Goal: Task Accomplishment & Management: Complete application form

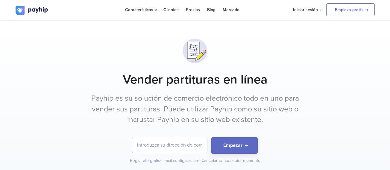
click at [57, 84] on h1 "Vender partituras en línea" at bounding box center [196, 79] width 360 height 15
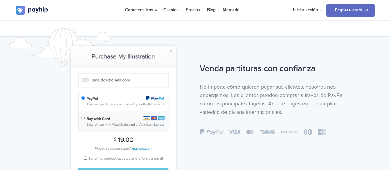
scroll to position [402, 0]
click at [86, 118] on img at bounding box center [123, 114] width 105 height 138
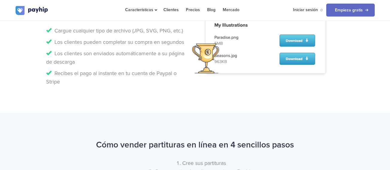
scroll to position [649, 0]
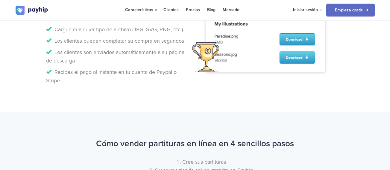
click at [230, 101] on div "Nos encargamos de todo por usted Payhip se ocupa automáticamente de todos los d…" at bounding box center [195, 30] width 390 height 162
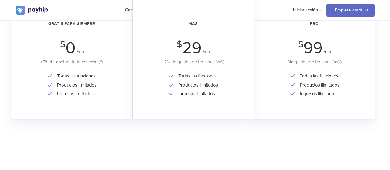
scroll to position [1146, 0]
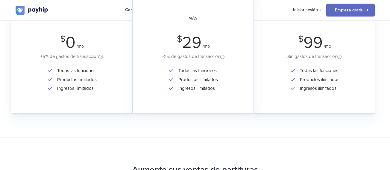
click at [65, 56] on div "+5% de gastos de transacción" at bounding box center [72, 56] width 105 height 7
click at [74, 37] on span "0" at bounding box center [71, 42] width 10 height 19
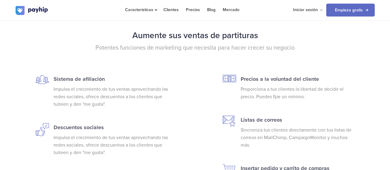
scroll to position [1287, 0]
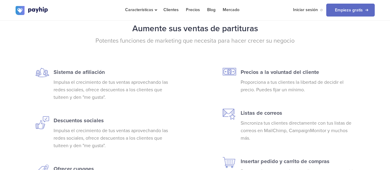
click at [41, 73] on img at bounding box center [42, 72] width 13 height 9
click at [77, 72] on p "Sistema de afiliación" at bounding box center [112, 72] width 117 height 8
click at [89, 72] on p "Sistema de afiliación" at bounding box center [112, 72] width 117 height 8
click at [87, 89] on p "Impulsa el crecimiento de tus ventas aprovechando las redes sociales, ofrece de…" at bounding box center [112, 90] width 117 height 22
click at [65, 93] on p "Impulsa el crecimiento de tus ventas aprovechando las redes sociales, ofrece de…" at bounding box center [112, 90] width 117 height 22
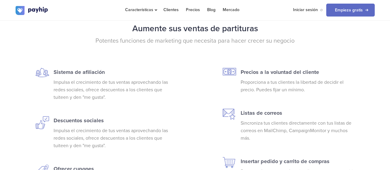
click at [93, 90] on p "Impulsa el crecimiento de tus ventas aprovechando las redes sociales, ofrece de…" at bounding box center [112, 90] width 117 height 22
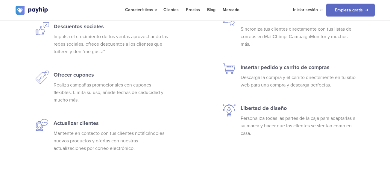
scroll to position [1409, 0]
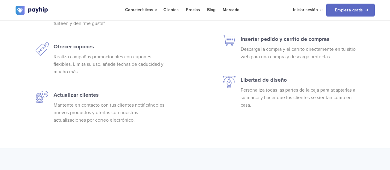
click at [84, 107] on p "Mantente en contacto con tus clientes notificándoles nuevos productos y ofertas…" at bounding box center [112, 112] width 117 height 22
drag, startPoint x: 84, startPoint y: 105, endPoint x: 87, endPoint y: 103, distance: 3.5
click at [87, 104] on p "Mantente en contacto con tus clientes notificándoles nuevos productos y ofertas…" at bounding box center [112, 112] width 117 height 22
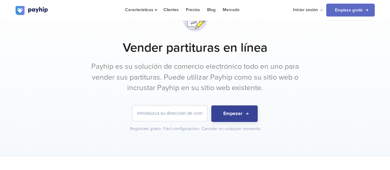
scroll to position [0, 0]
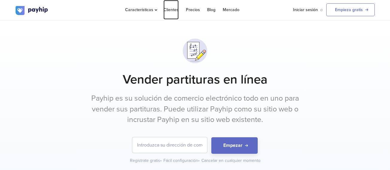
click at [171, 8] on link "Clientes" at bounding box center [171, 9] width 15 height 19
click at [301, 10] on link "Iniciar sesión" at bounding box center [305, 9] width 25 height 19
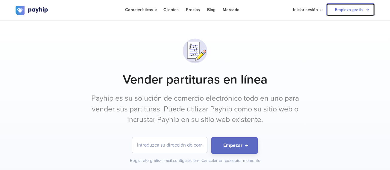
click at [359, 8] on link "Empieza gratis" at bounding box center [351, 9] width 49 height 13
